Goal: Find specific page/section: Find specific page/section

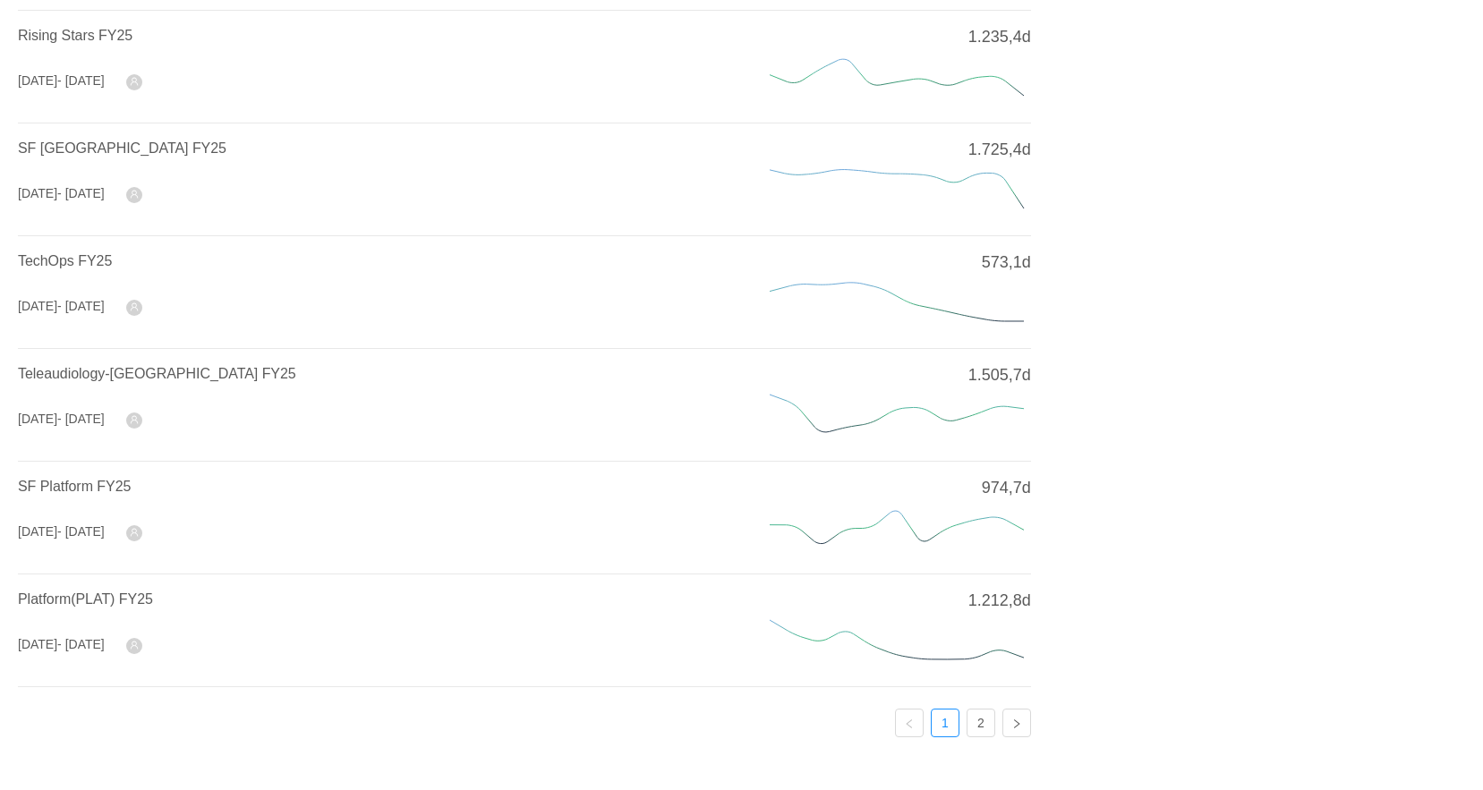
scroll to position [587, 0]
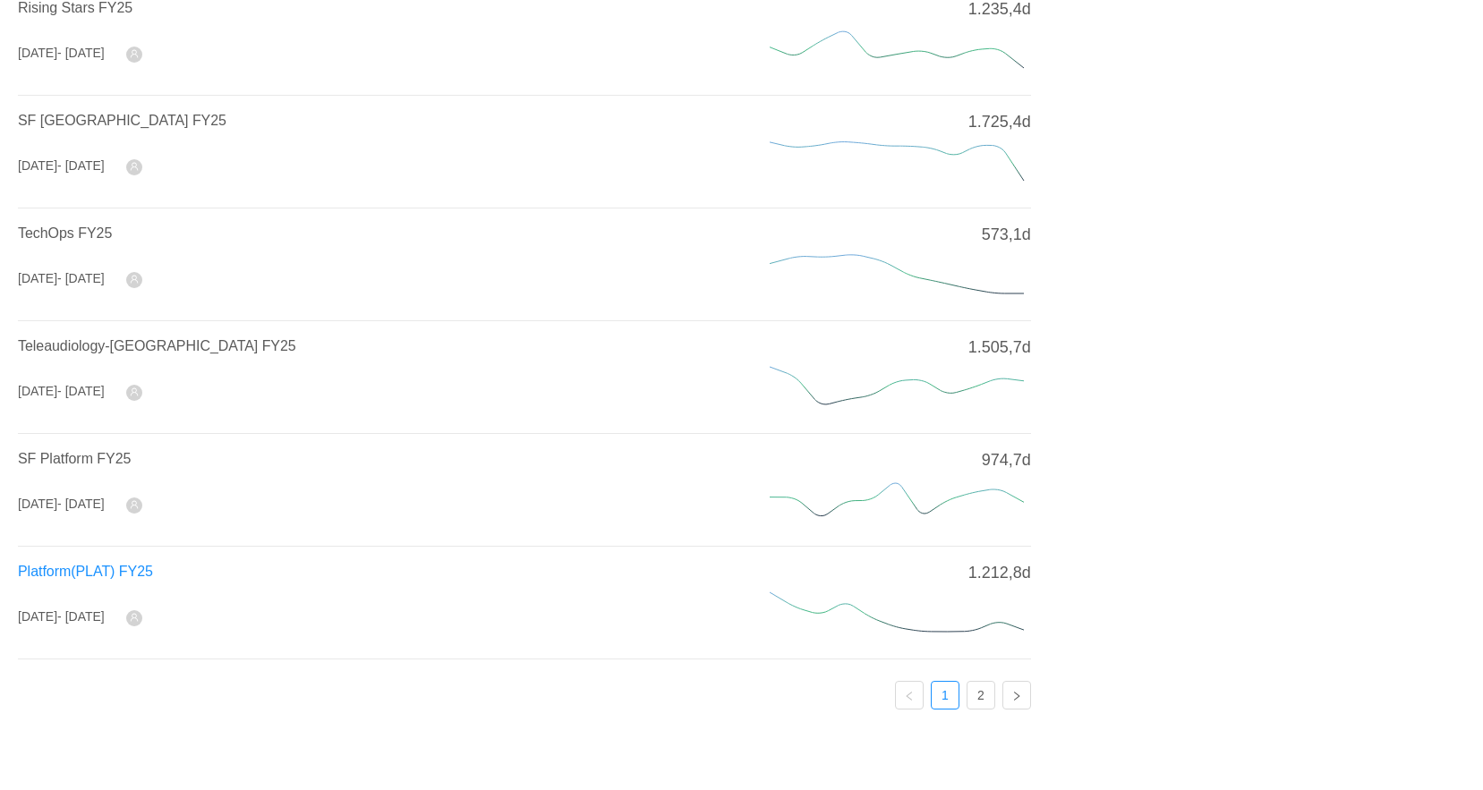
click at [105, 564] on span "Platform(PLAT) FY25" at bounding box center [85, 571] width 135 height 15
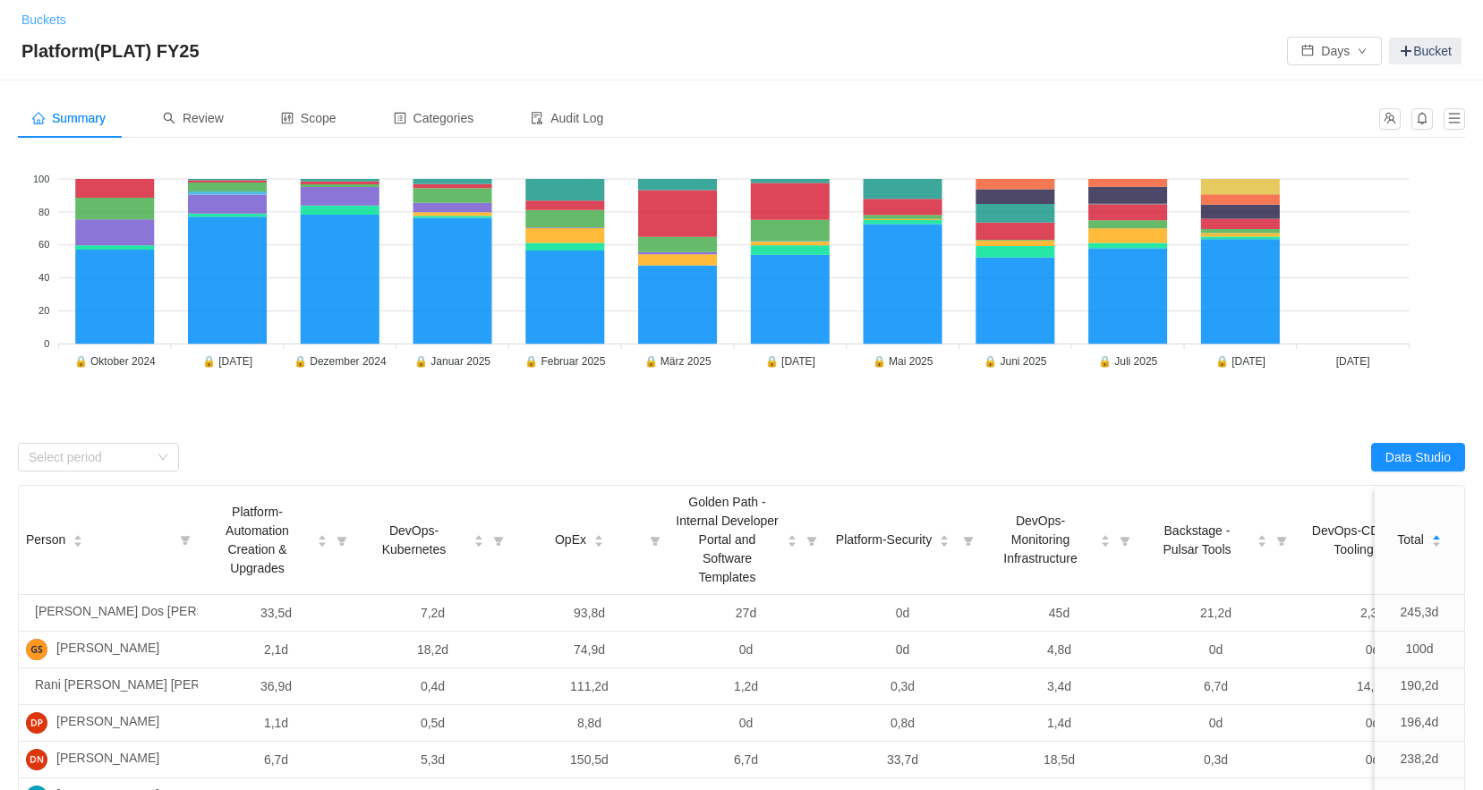
click at [41, 14] on link "Buckets" at bounding box center [43, 20] width 45 height 14
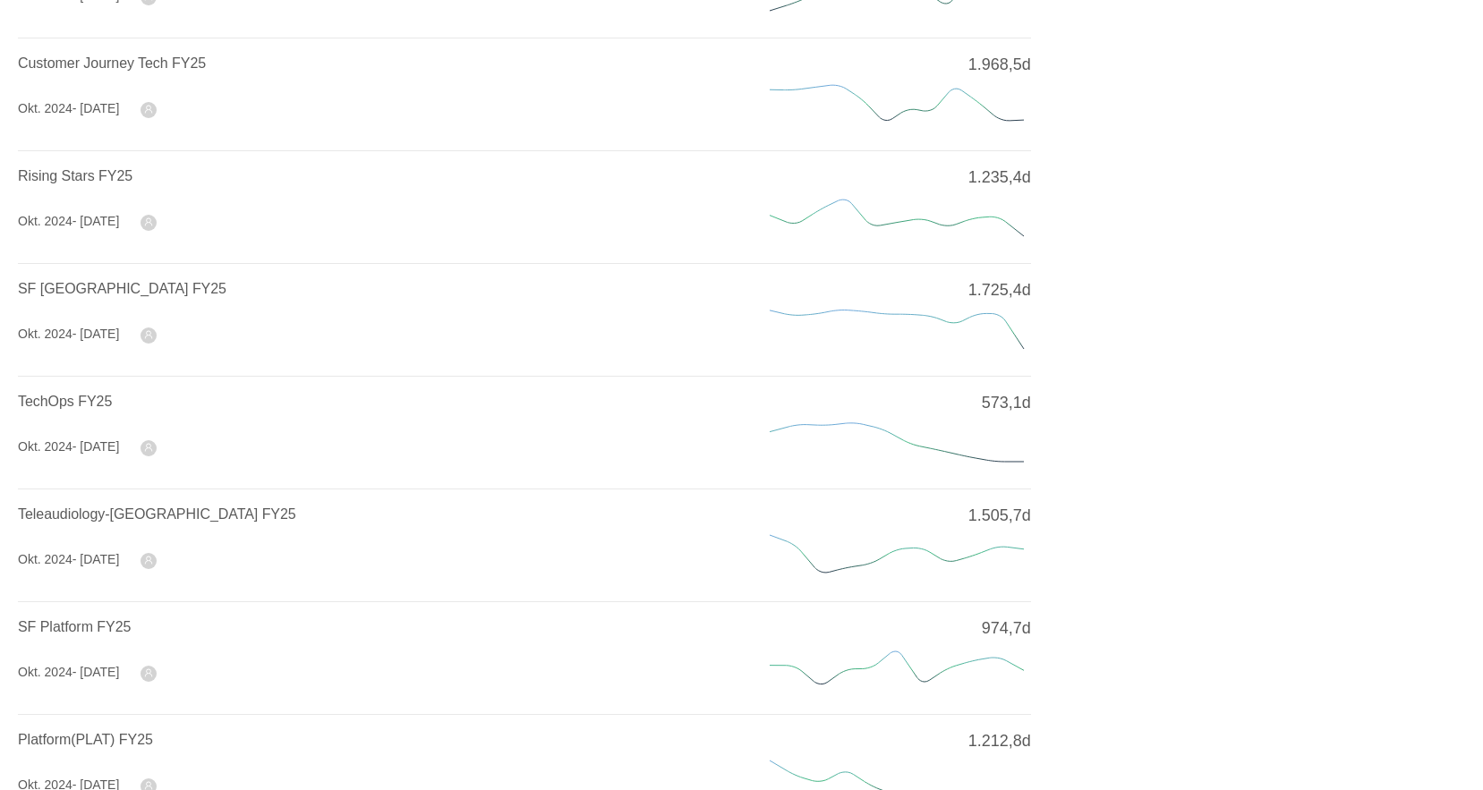
scroll to position [447, 0]
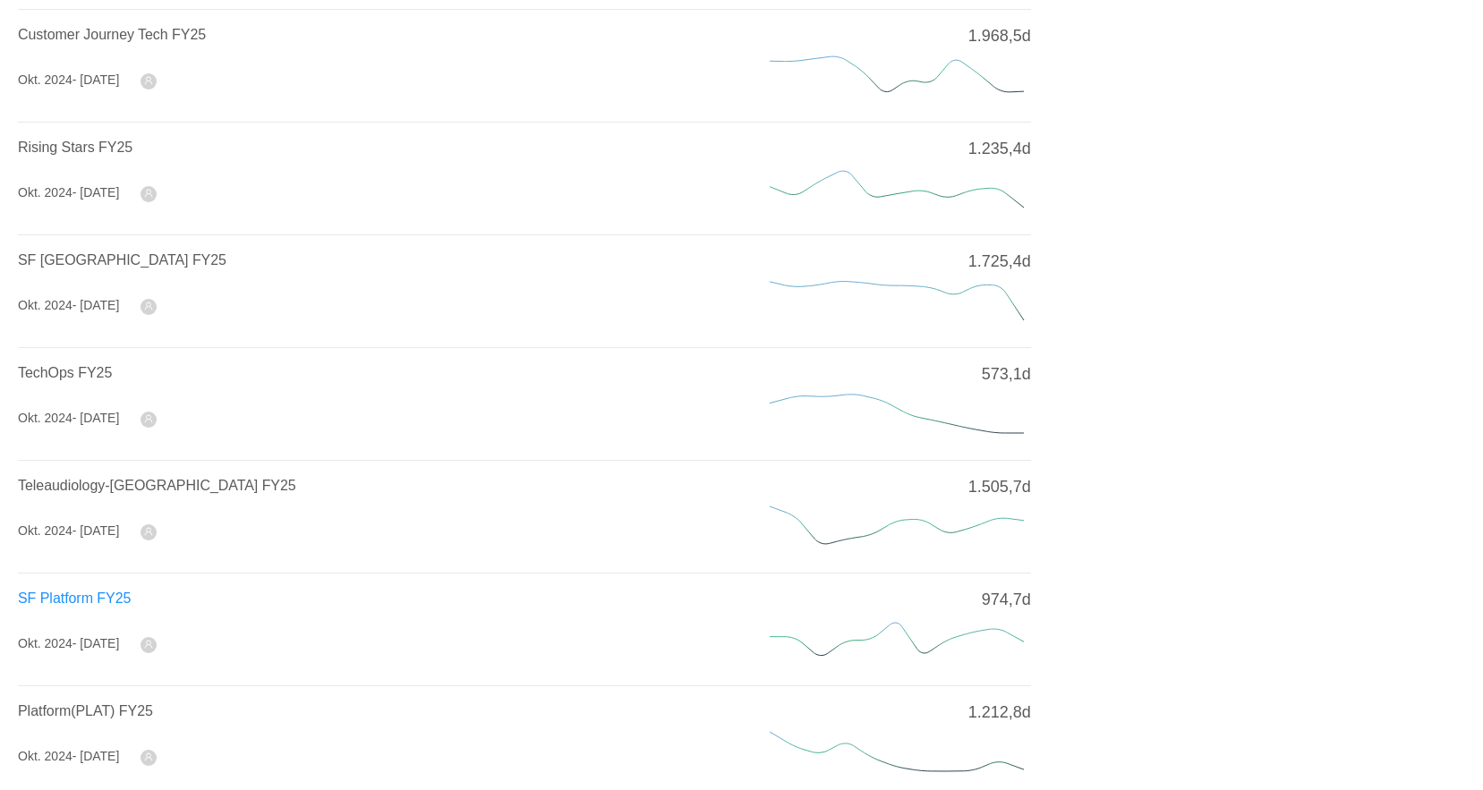
click at [90, 591] on span "SF Platform FY25" at bounding box center [74, 598] width 113 height 15
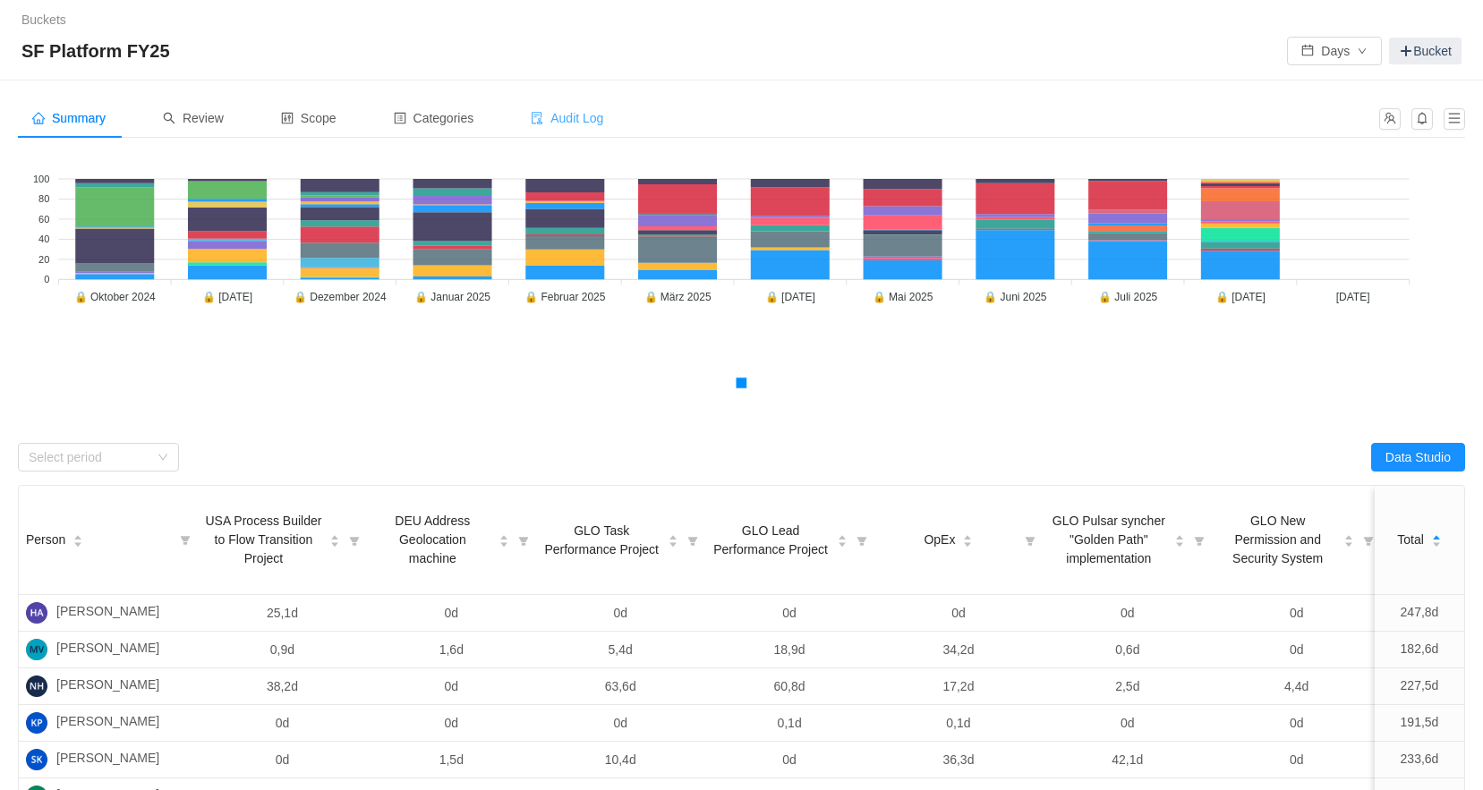
click at [559, 122] on span "Audit Log" at bounding box center [567, 118] width 72 height 14
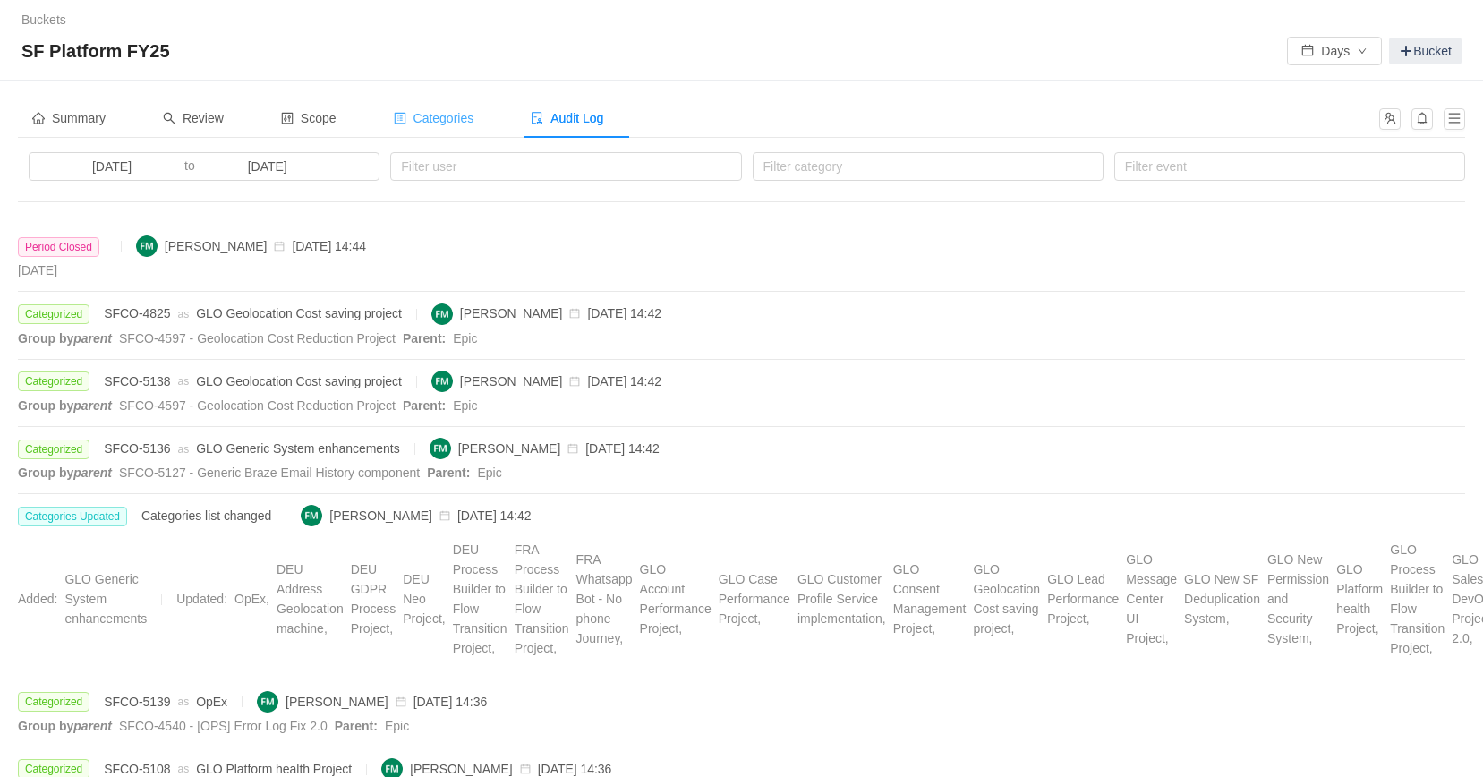
click at [440, 123] on span "Categories" at bounding box center [434, 118] width 81 height 14
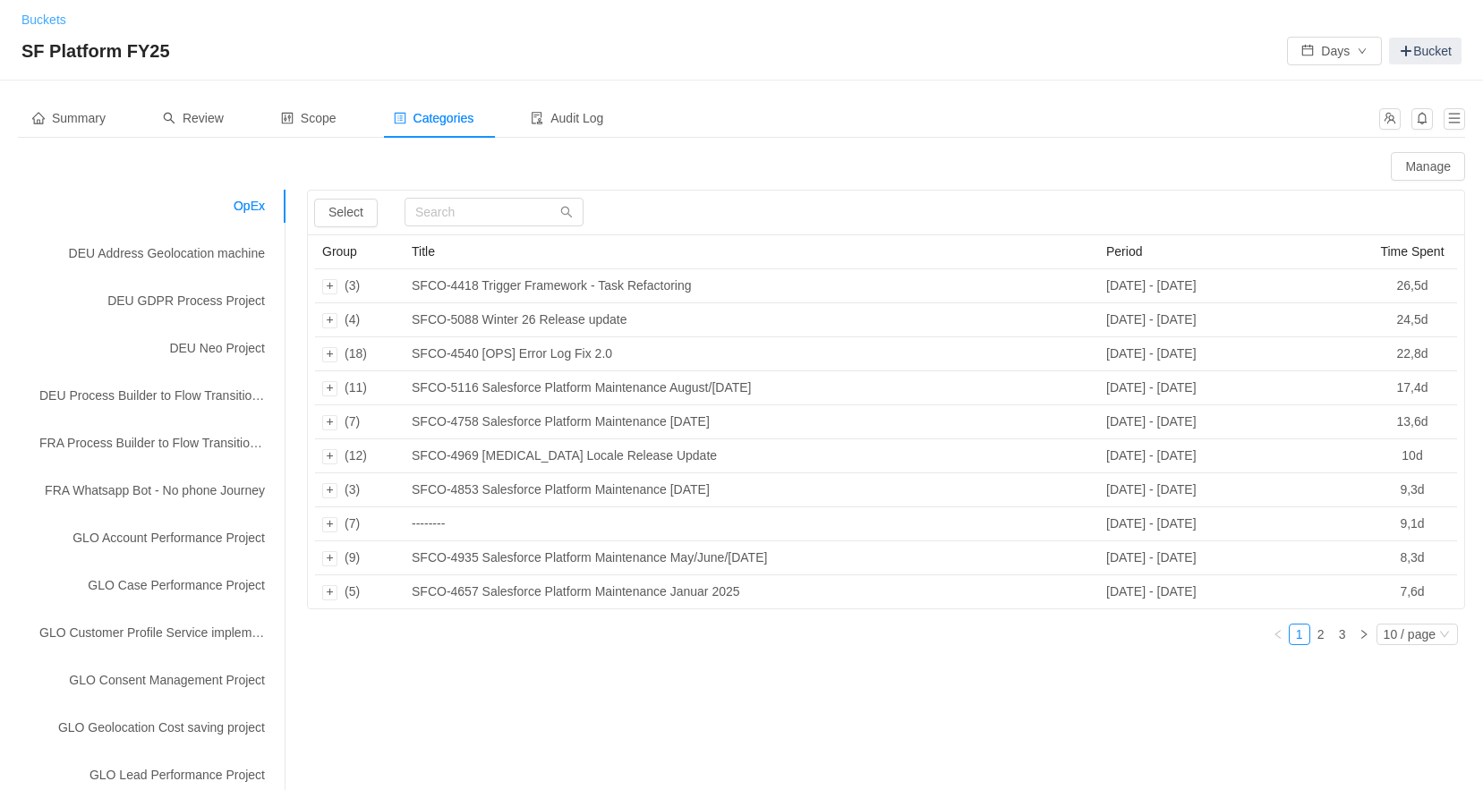
click at [34, 21] on link "Buckets" at bounding box center [43, 20] width 45 height 14
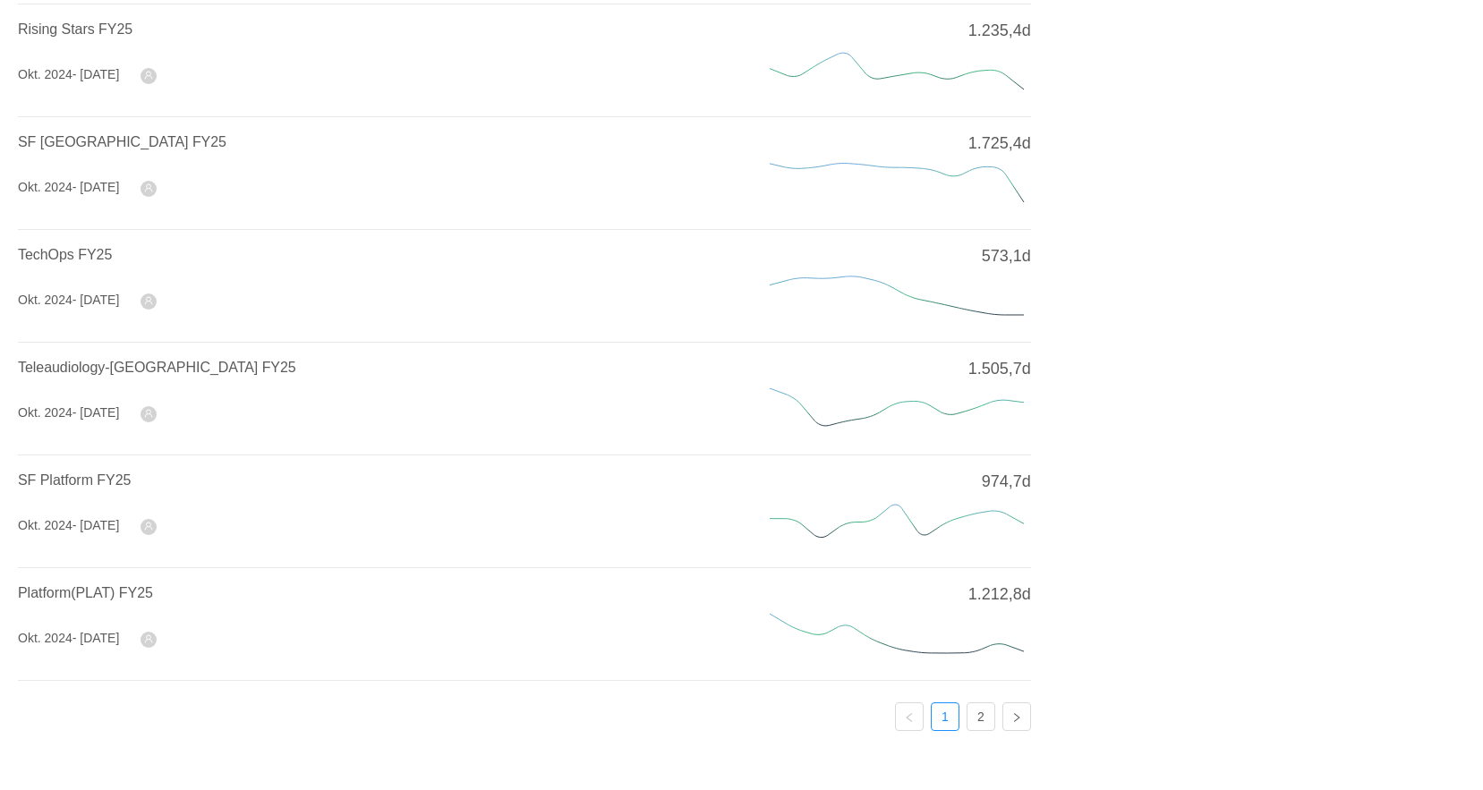
scroll to position [587, 0]
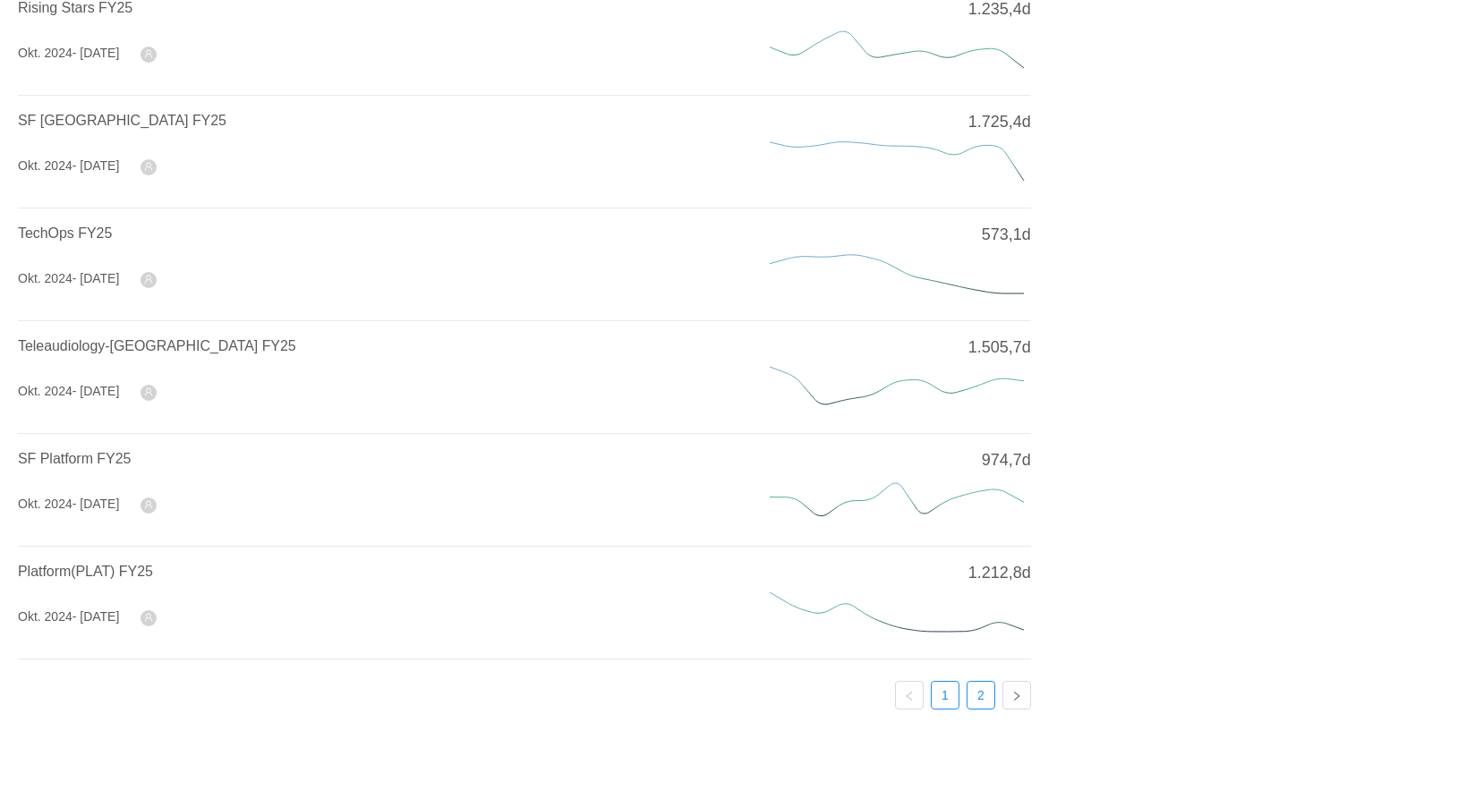
click at [984, 690] on link "2" at bounding box center [980, 695] width 27 height 27
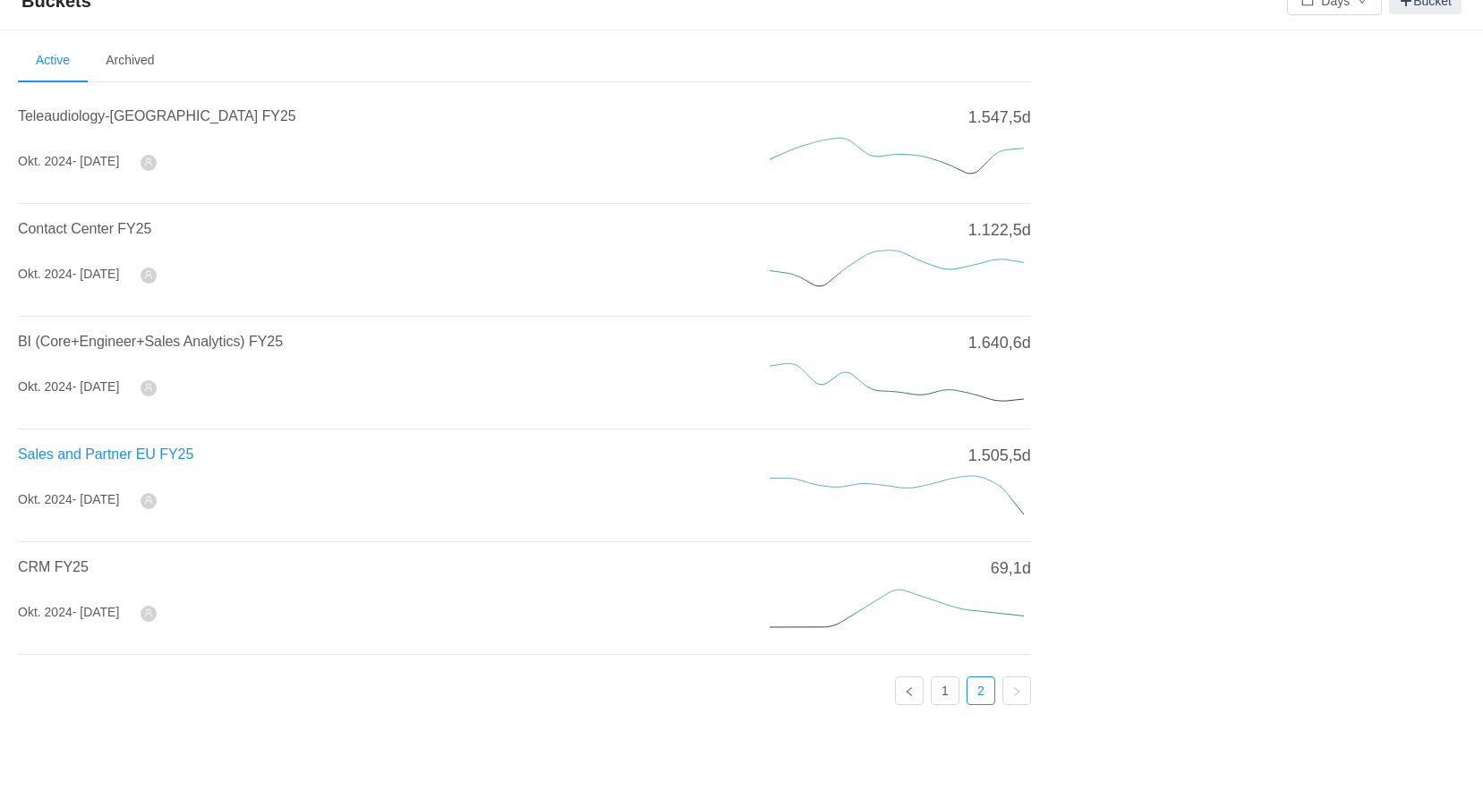
click at [132, 455] on span "Sales and Partner EU FY25" at bounding box center [105, 453] width 175 height 15
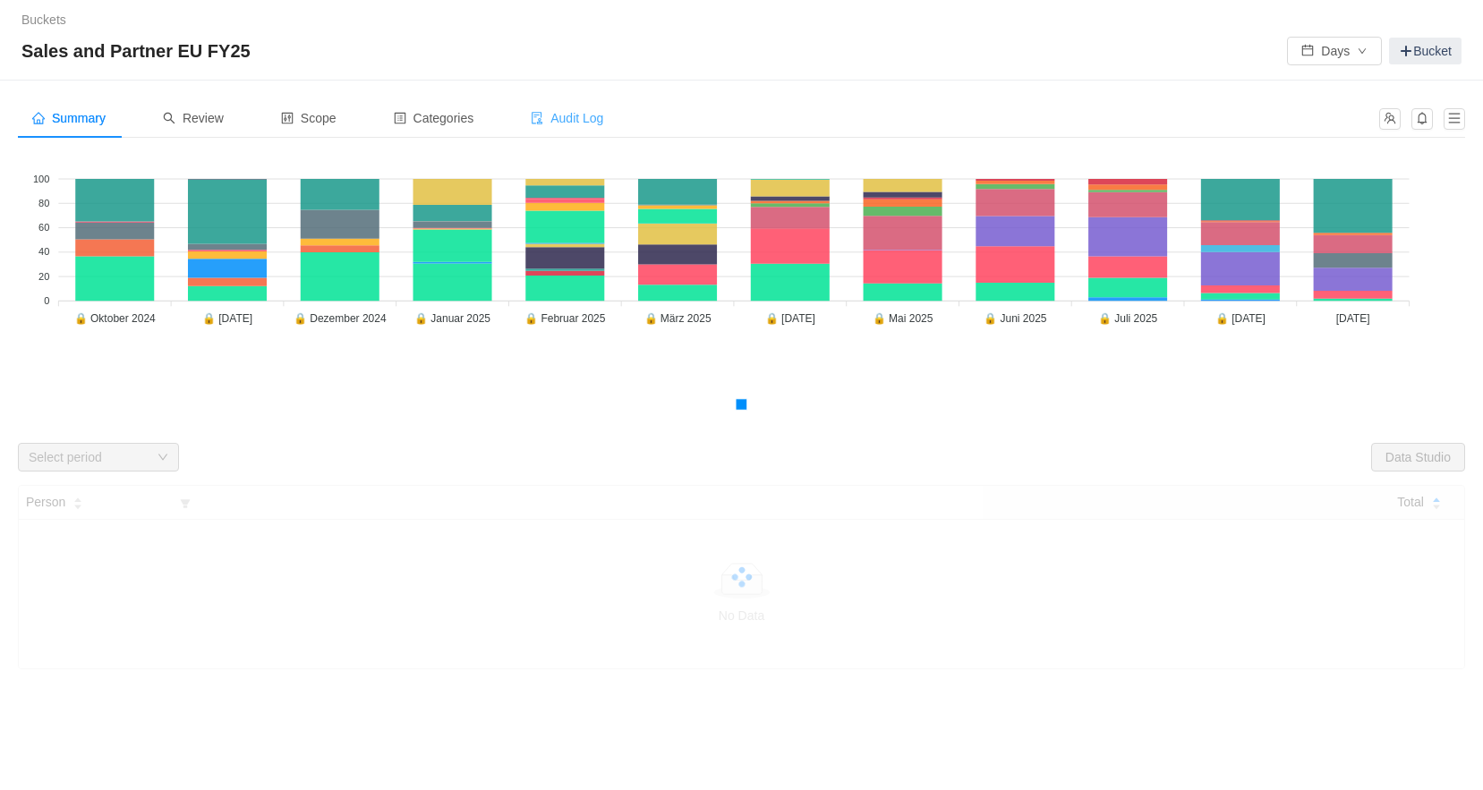
click at [599, 116] on span "Audit Log" at bounding box center [567, 118] width 72 height 14
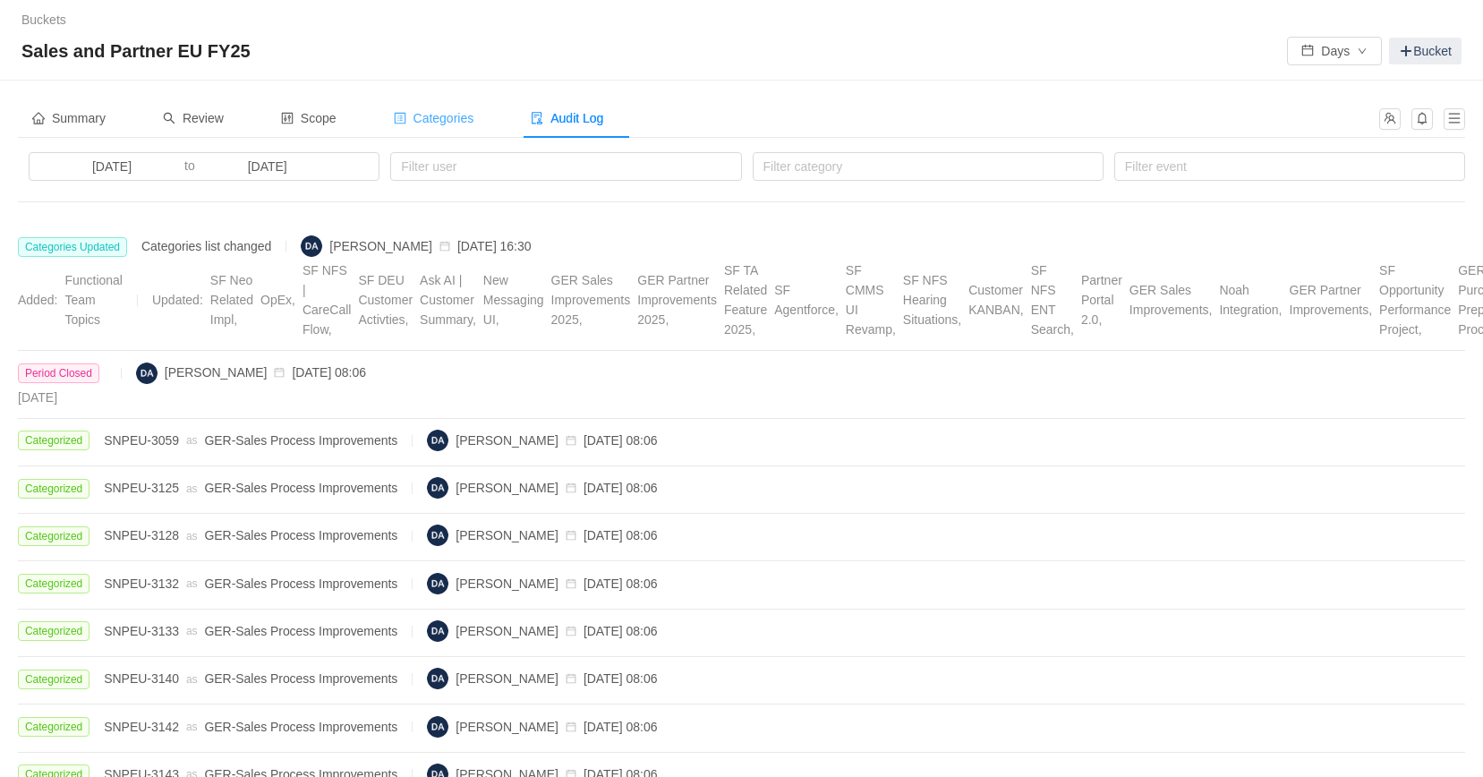
click at [416, 118] on span "Categories" at bounding box center [434, 118] width 81 height 14
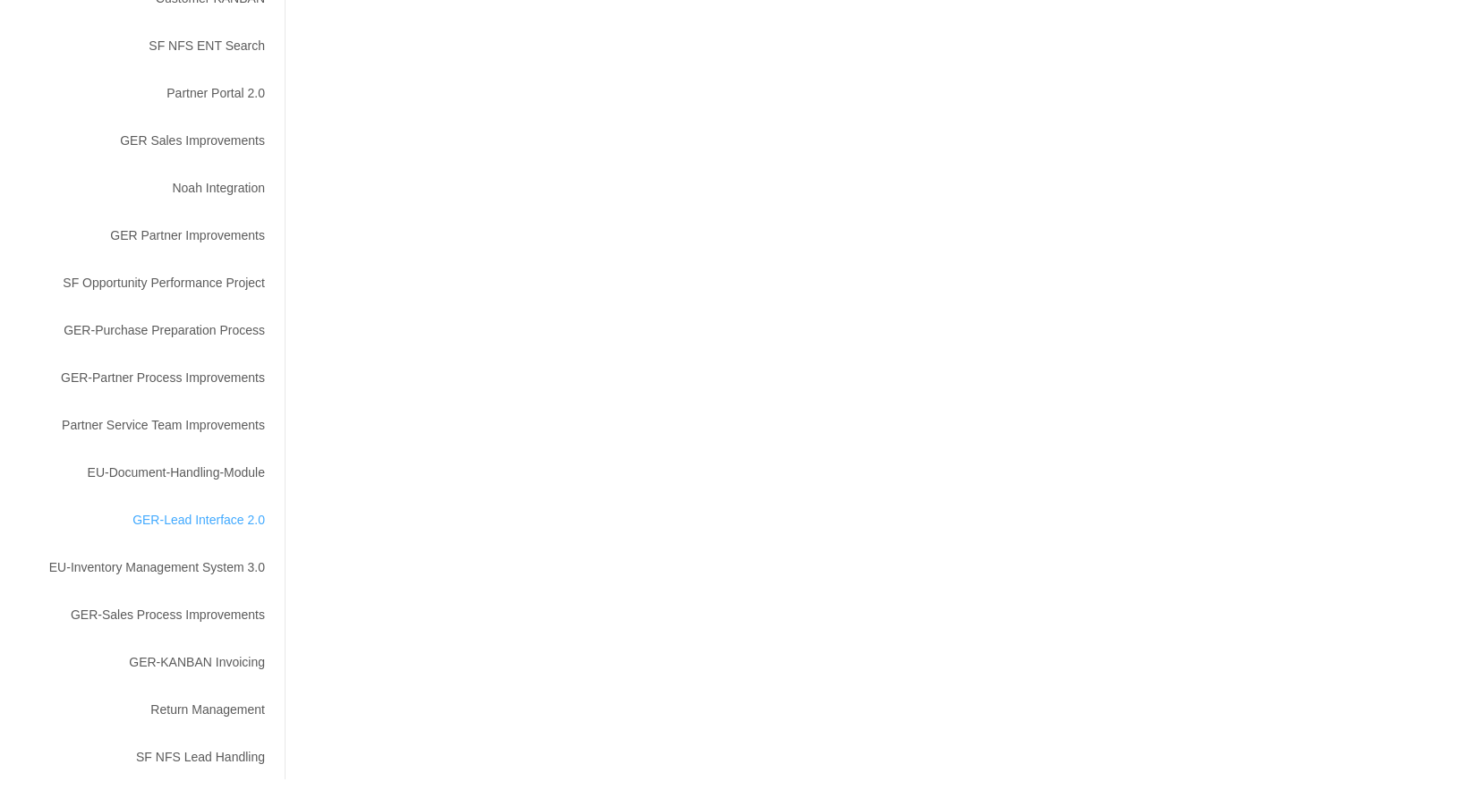
scroll to position [830, 0]
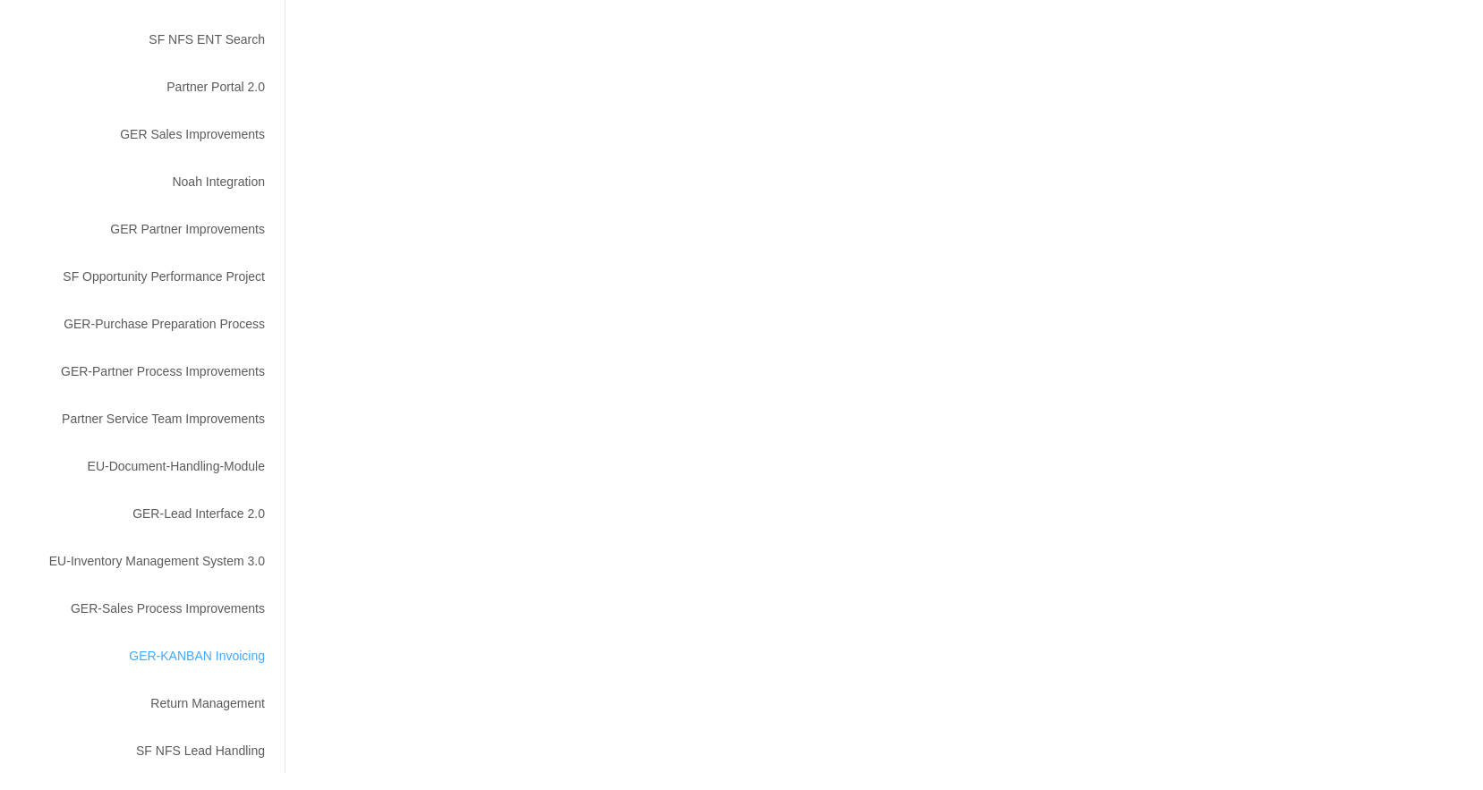
click at [230, 651] on div "GER-KANBAN Invoicing" at bounding box center [152, 656] width 268 height 33
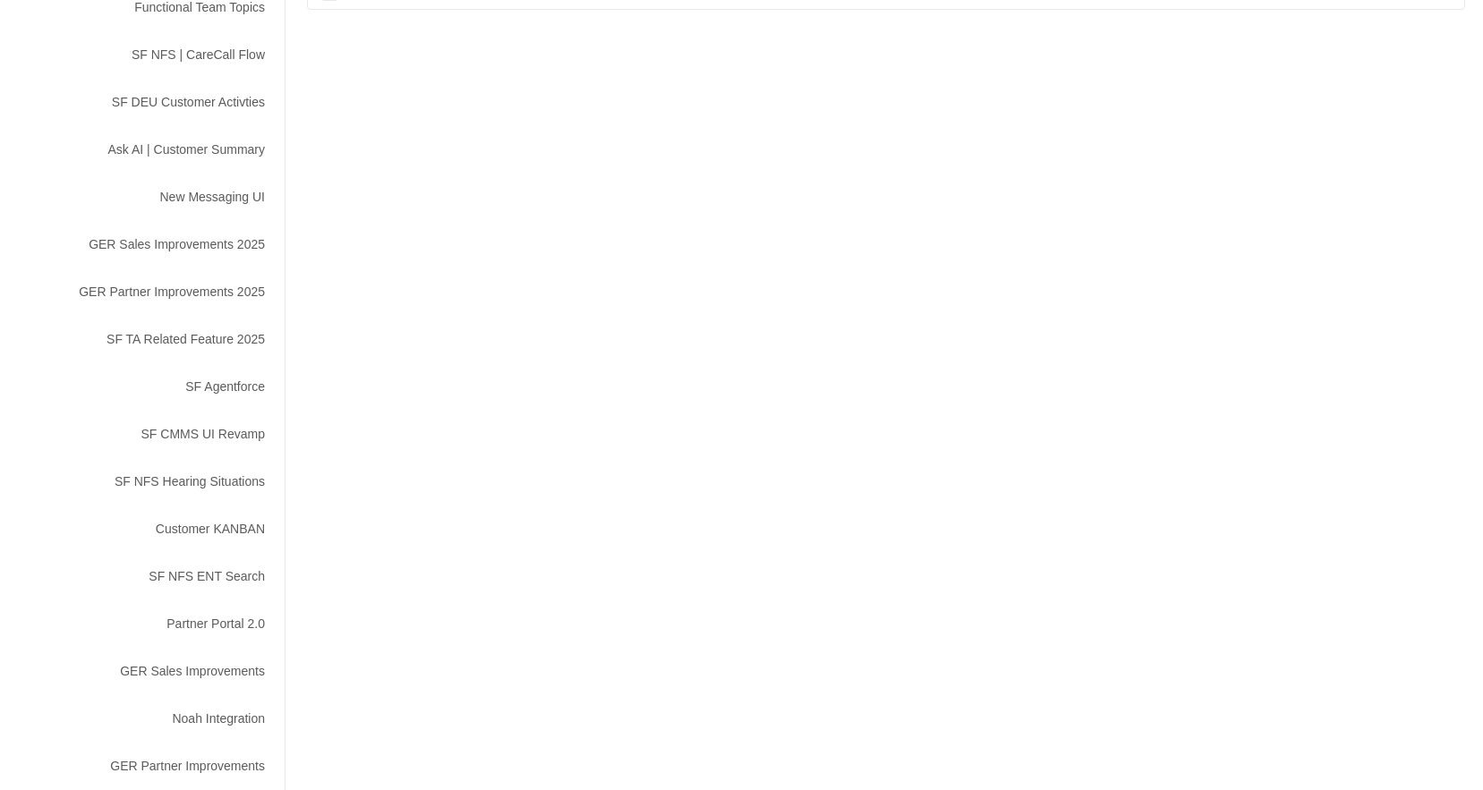
scroll to position [0, 0]
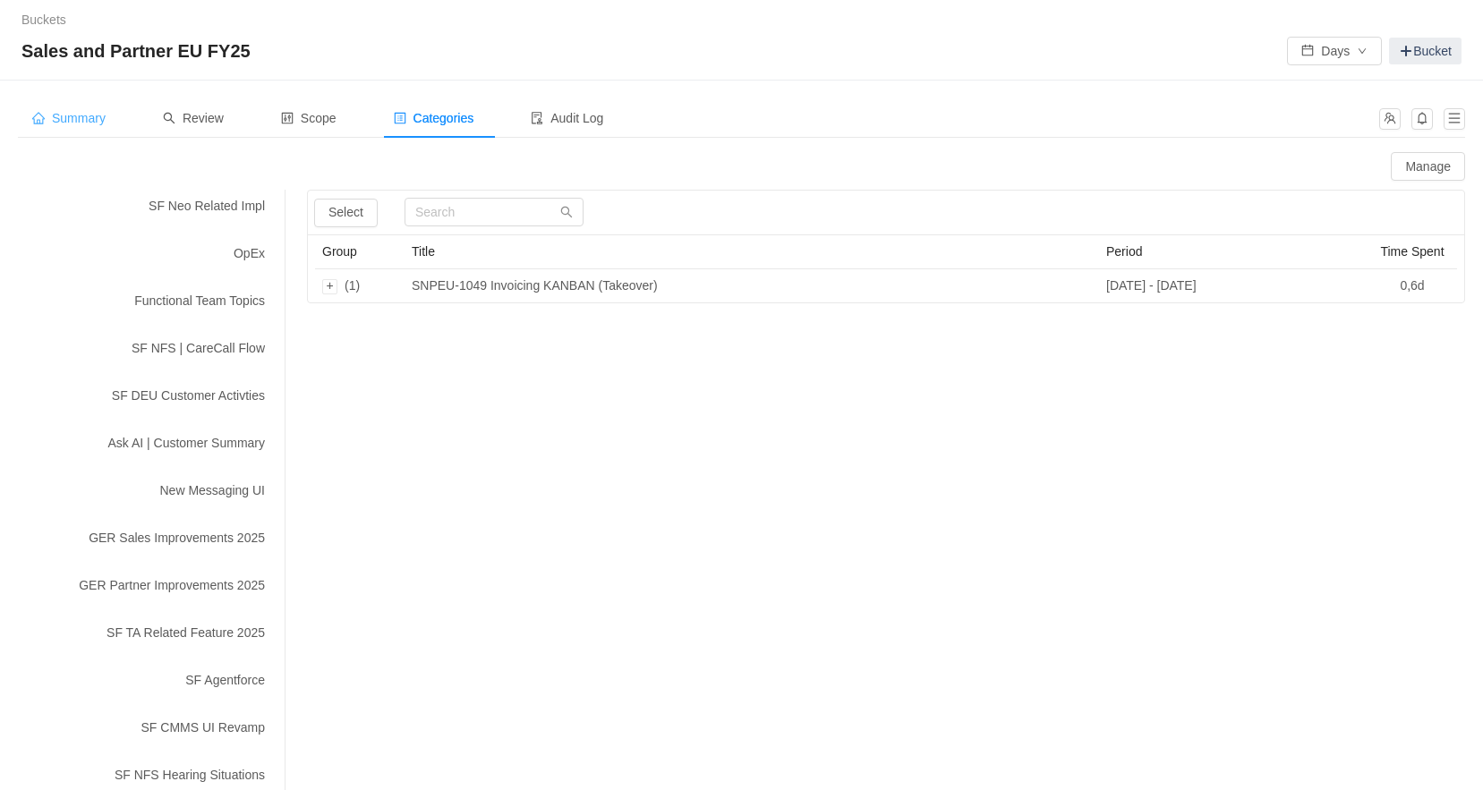
click at [98, 121] on span "Summary" at bounding box center [68, 118] width 73 height 14
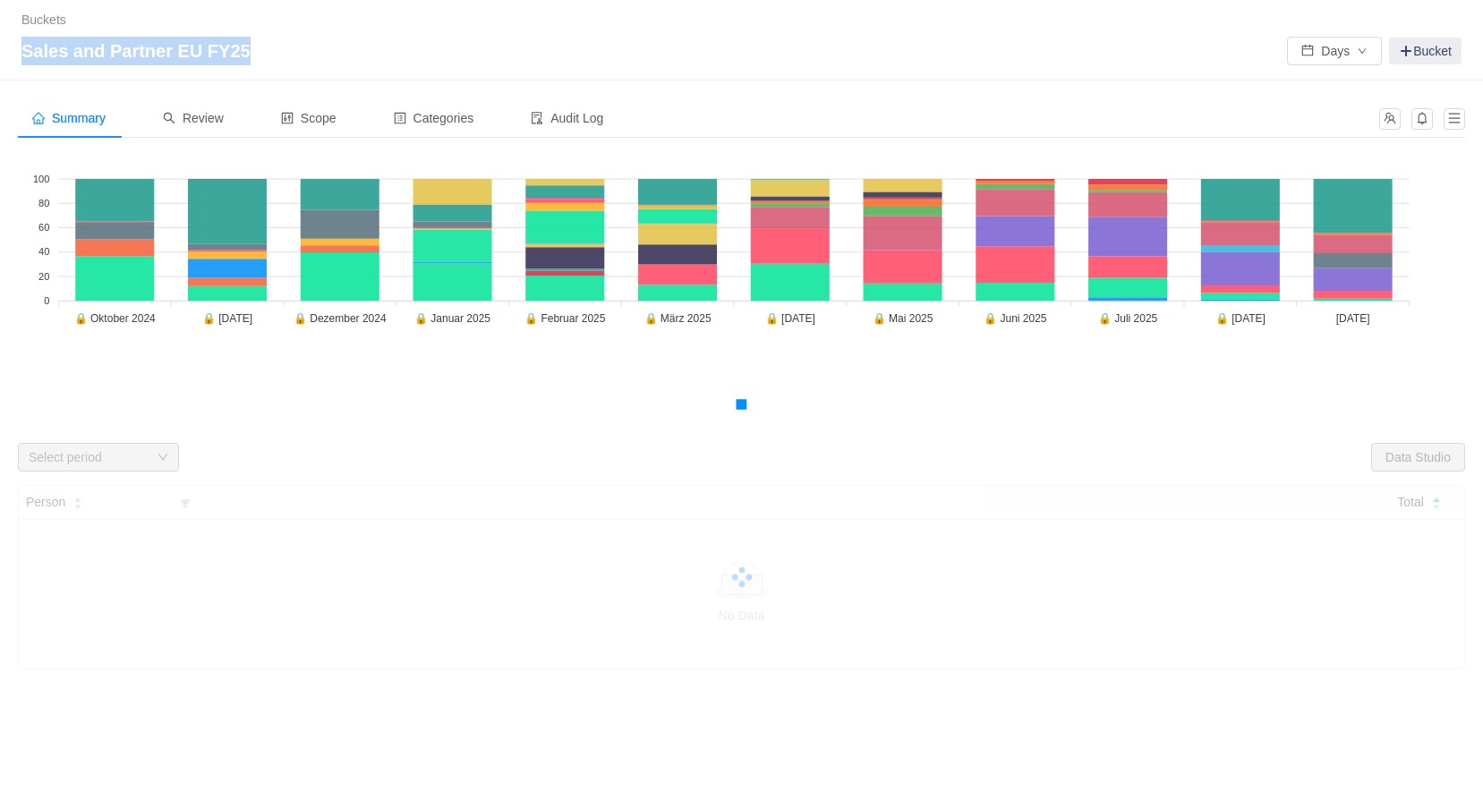
drag, startPoint x: 240, startPoint y: 55, endPoint x: 22, endPoint y: 52, distance: 217.4
click at [22, 52] on span "Sales and Partner EU FY25" at bounding box center [141, 51] width 240 height 29
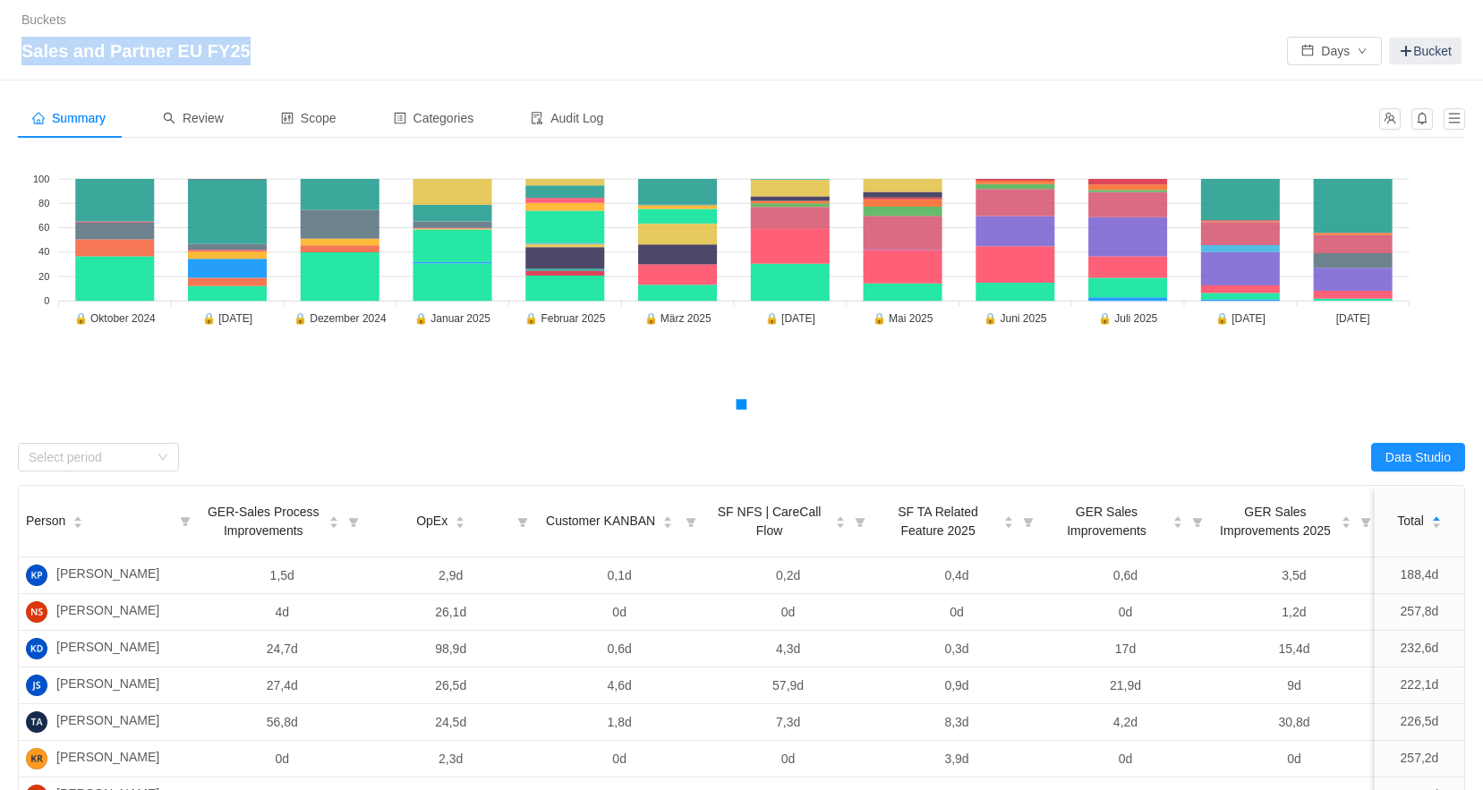
copy span "Sales and Partner EU FY25"
click at [146, 62] on span "Sales and Partner EU FY25" at bounding box center [141, 51] width 240 height 29
drag, startPoint x: 189, startPoint y: 52, endPoint x: 23, endPoint y: 53, distance: 165.5
click at [23, 53] on span "Sales and Partner EU FY25" at bounding box center [141, 51] width 240 height 29
copy span "Sales and Partner EU"
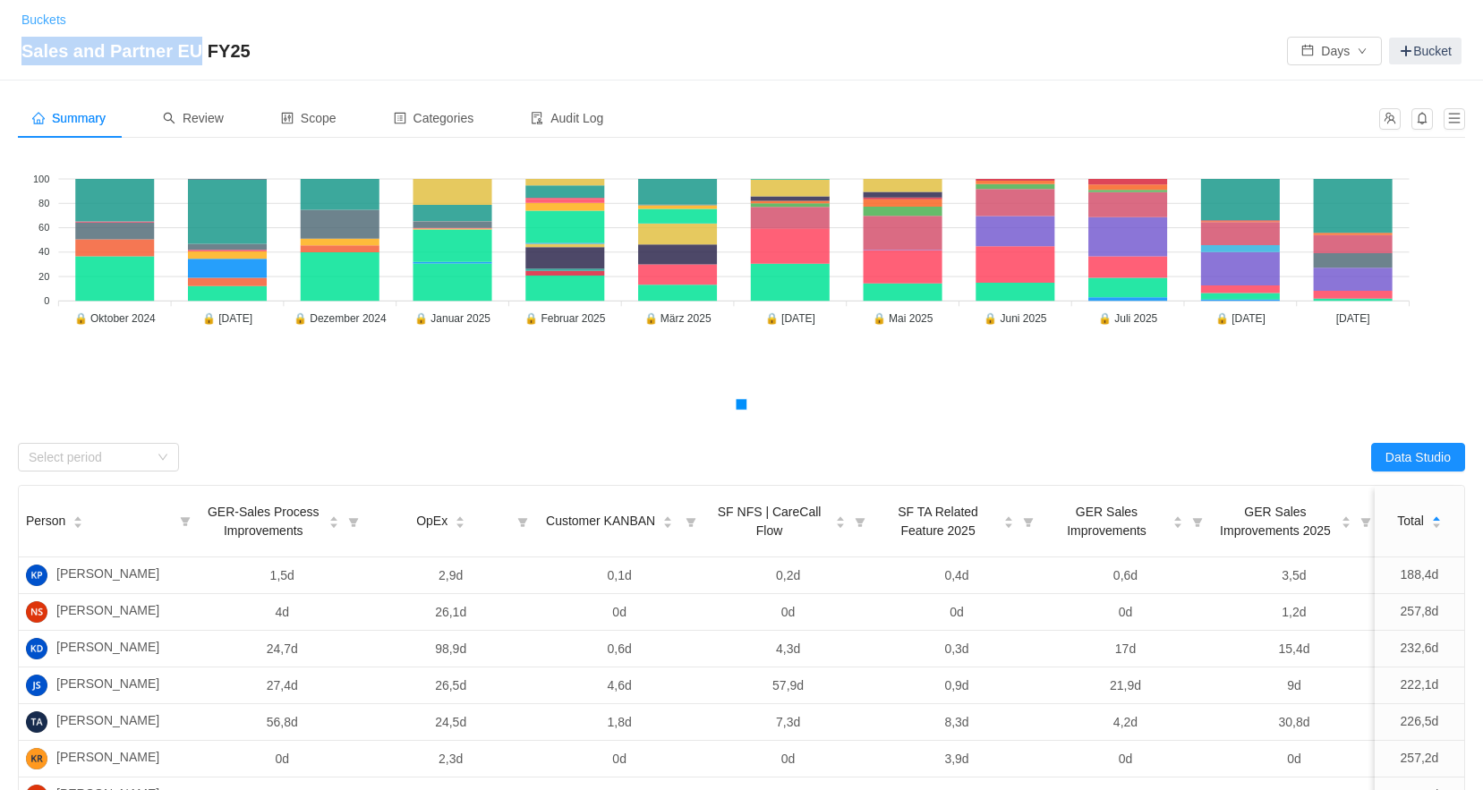
click at [38, 17] on link "Buckets" at bounding box center [43, 20] width 45 height 14
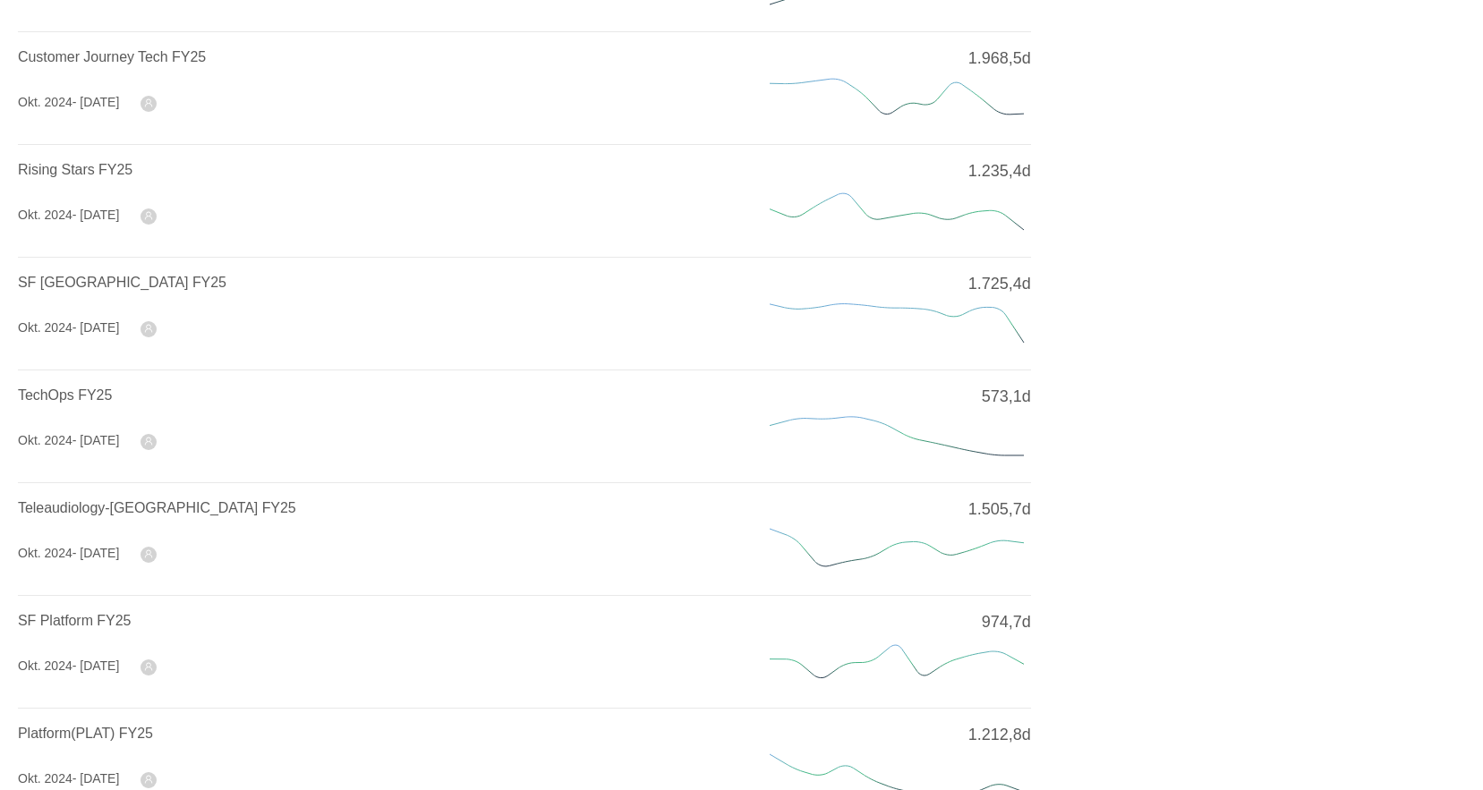
scroll to position [447, 0]
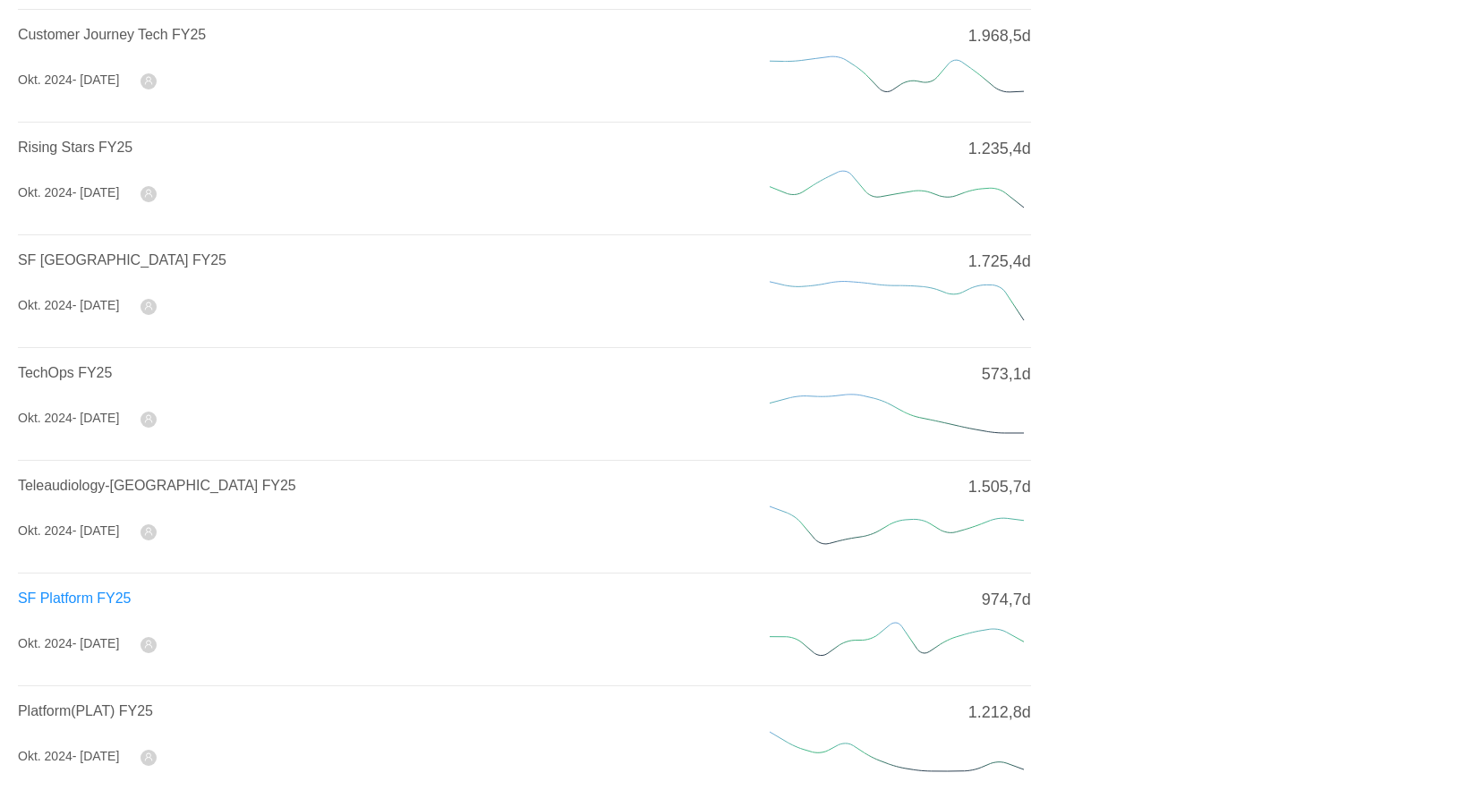
click at [93, 594] on span "SF Platform FY25" at bounding box center [74, 598] width 113 height 15
